Goal: Check status: Check status

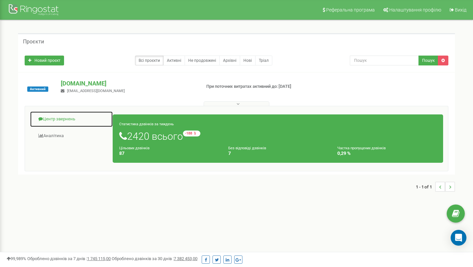
click at [68, 119] on link "Центр звернень" at bounding box center [71, 119] width 83 height 16
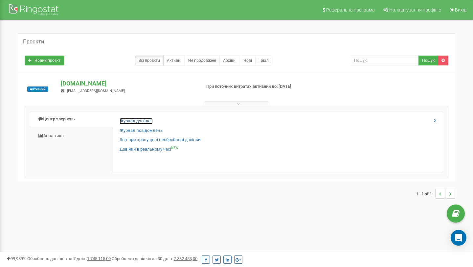
click at [133, 121] on link "Журнал дзвінків" at bounding box center [136, 121] width 33 height 6
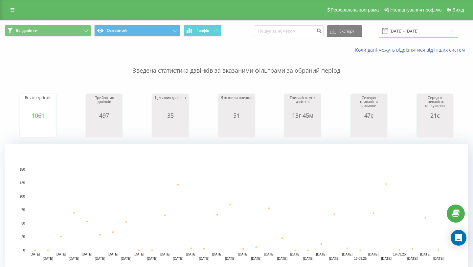
click at [450, 32] on input "22.08.2025 - 22.09.2025" at bounding box center [419, 31] width 80 height 13
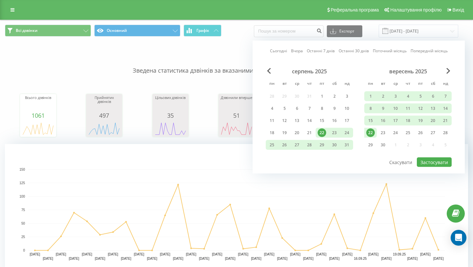
click at [371, 134] on div "22" at bounding box center [371, 133] width 9 height 9
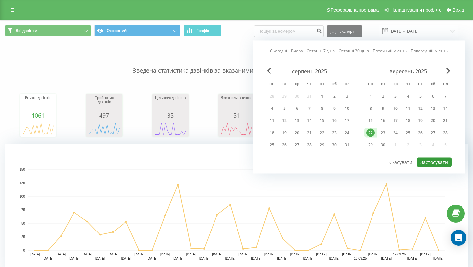
click at [428, 162] on button "Застосувати" at bounding box center [434, 162] width 35 height 10
type input "22.09.2025 - 22.09.2025"
